Goal: Navigation & Orientation: Find specific page/section

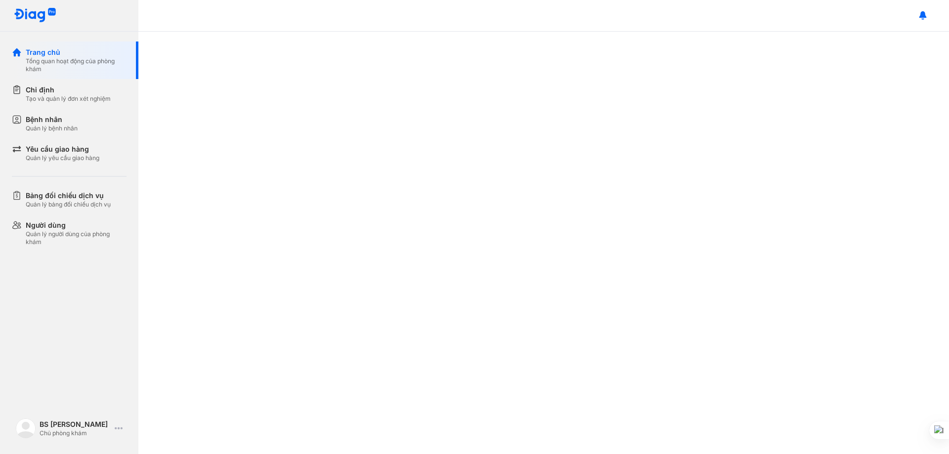
click at [64, 120] on div "Bệnh nhân" at bounding box center [52, 120] width 52 height 10
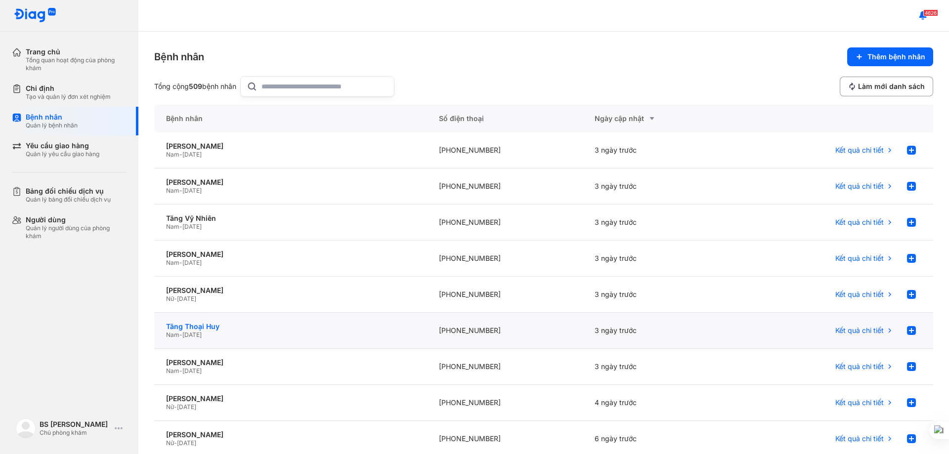
click at [204, 326] on div "Tăng Thoại Huy" at bounding box center [290, 326] width 249 height 9
